Goal: Information Seeking & Learning: Learn about a topic

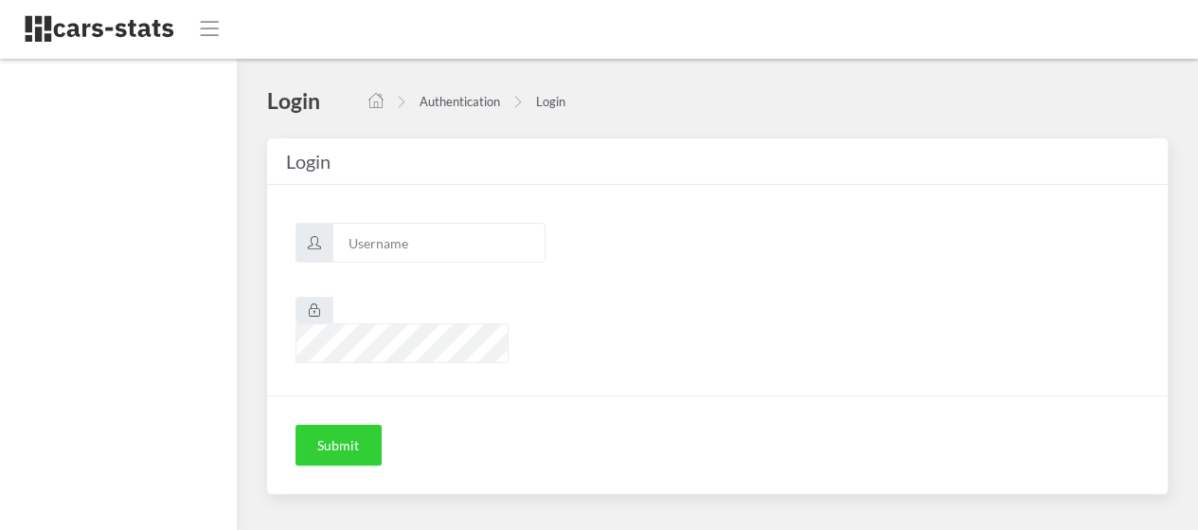
scroll to position [14, 14]
type input "awt"
click at [334, 424] on button "Submit" at bounding box center [339, 445] width 86 height 42
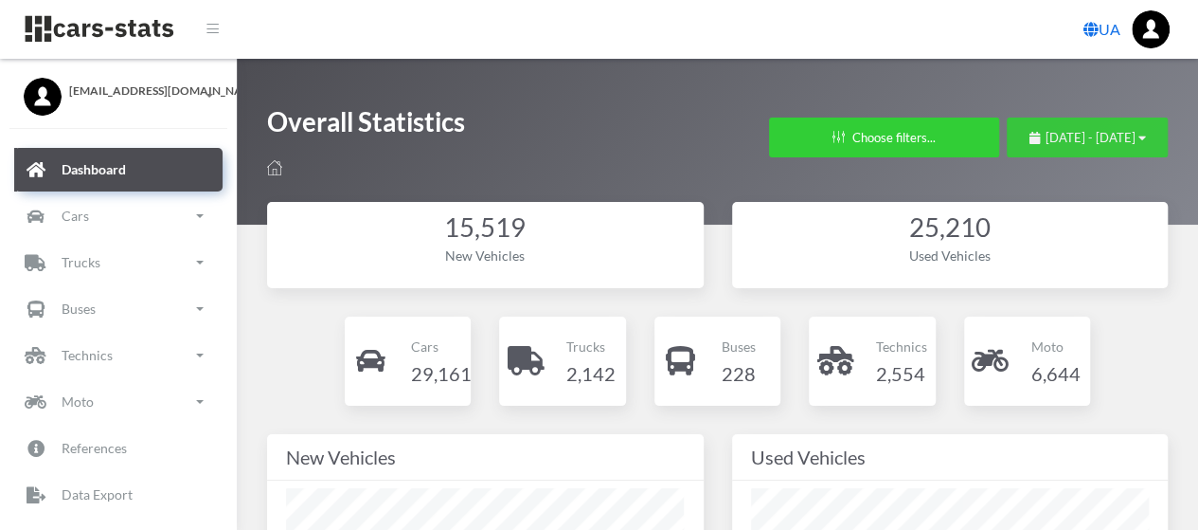
click at [1046, 132] on span "July 23, 2025 - August 22, 2025" at bounding box center [1091, 137] width 90 height 15
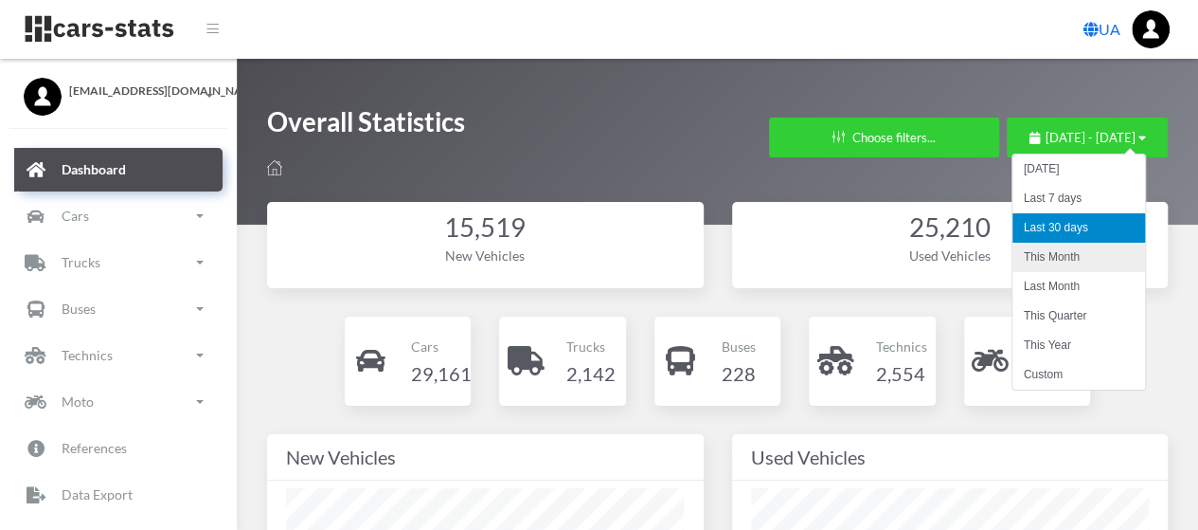
click at [1049, 253] on li "This Month" at bounding box center [1079, 257] width 133 height 29
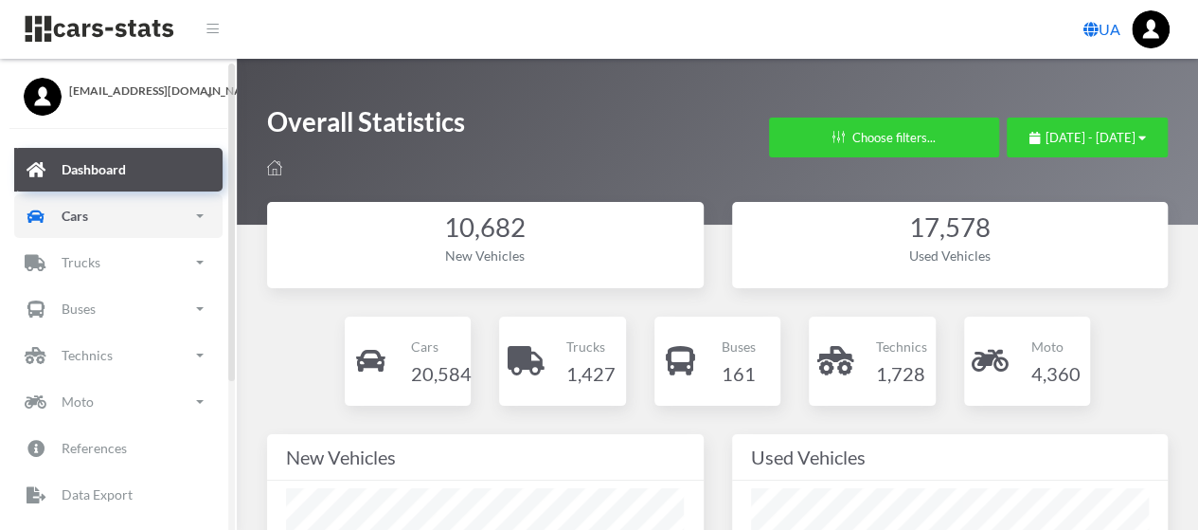
click at [67, 215] on p "Cars" at bounding box center [75, 216] width 27 height 24
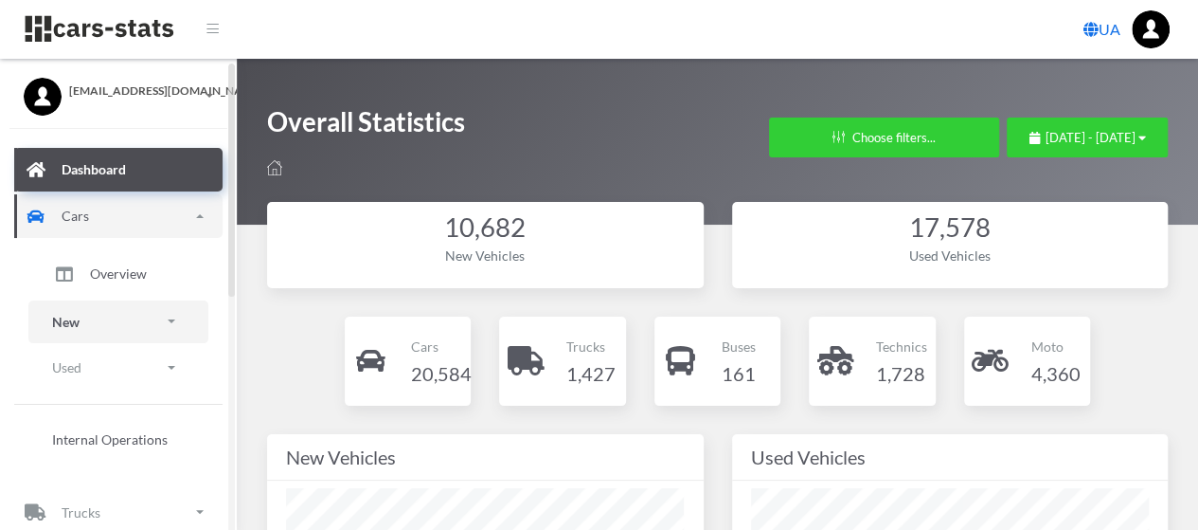
click at [107, 314] on link "New" at bounding box center [118, 321] width 180 height 43
click at [119, 370] on span "Brands" at bounding box center [111, 375] width 42 height 20
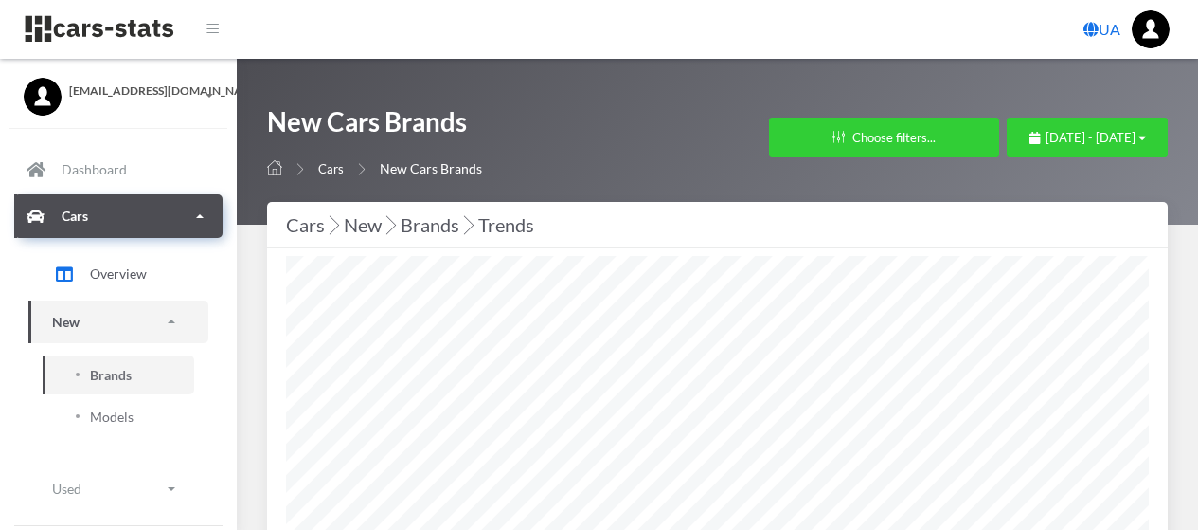
select select "25"
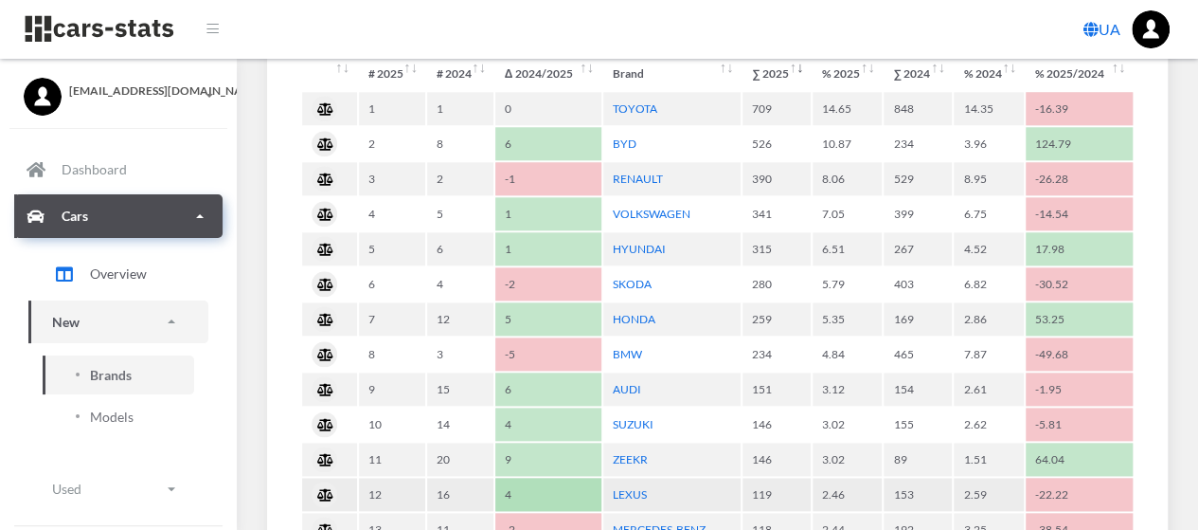
scroll to position [955, 0]
